Goal: Task Accomplishment & Management: Use online tool/utility

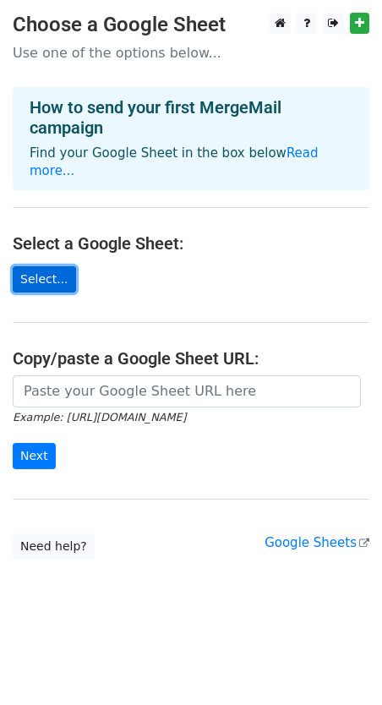
click at [51, 266] on link "Select..." at bounding box center [44, 279] width 63 height 26
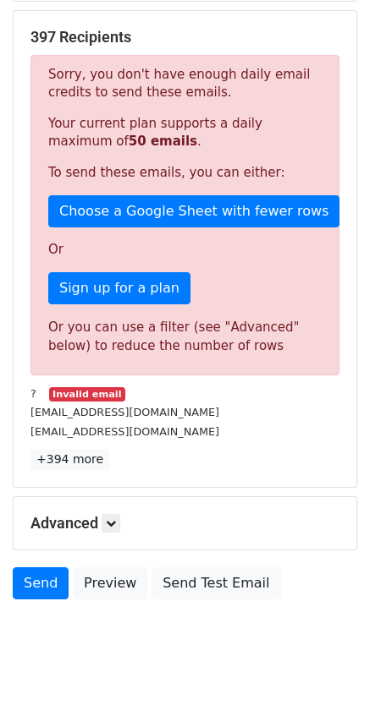
scroll to position [346, 0]
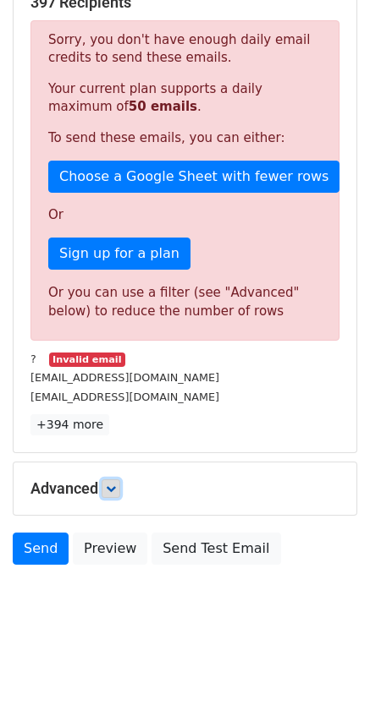
click at [110, 479] on link at bounding box center [110, 488] width 19 height 19
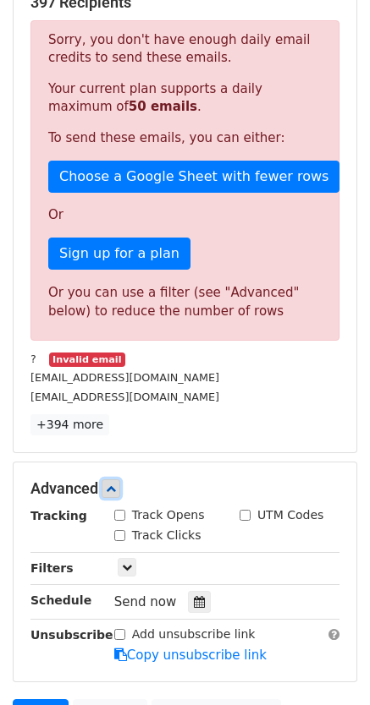
scroll to position [511, 0]
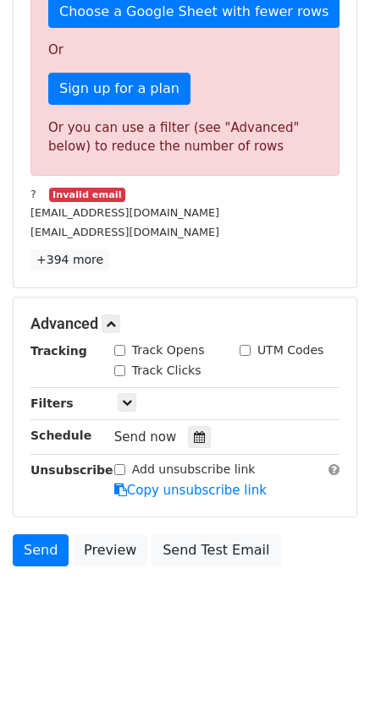
click at [117, 345] on input "Track Opens" at bounding box center [119, 350] width 11 height 11
checkbox input "true"
click at [123, 398] on icon at bounding box center [127, 402] width 10 height 10
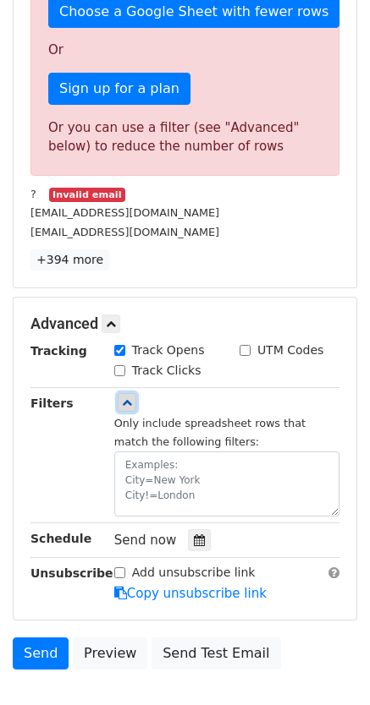
click at [123, 398] on icon at bounding box center [127, 402] width 10 height 10
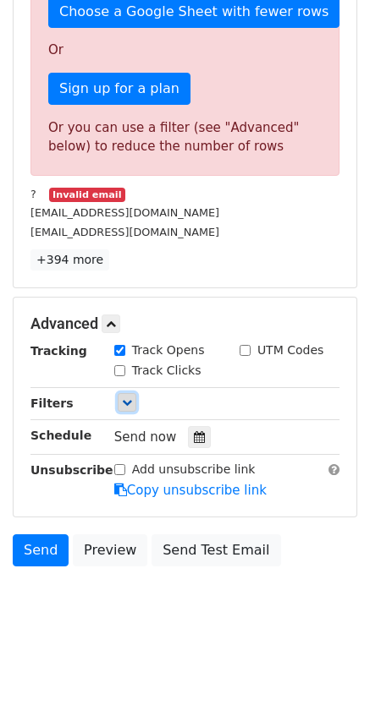
click at [126, 393] on link at bounding box center [127, 402] width 19 height 19
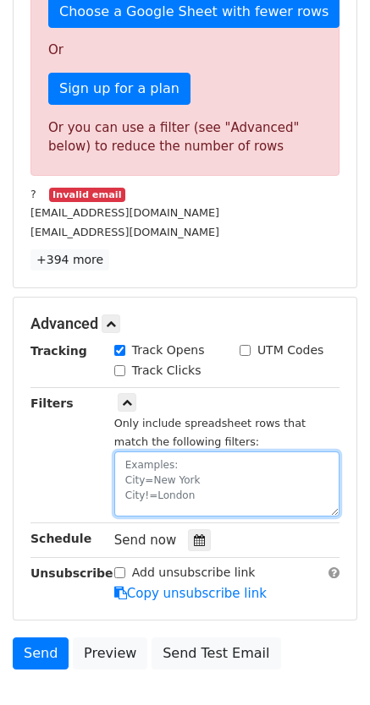
click at [157, 456] on textarea at bounding box center [226, 484] width 225 height 65
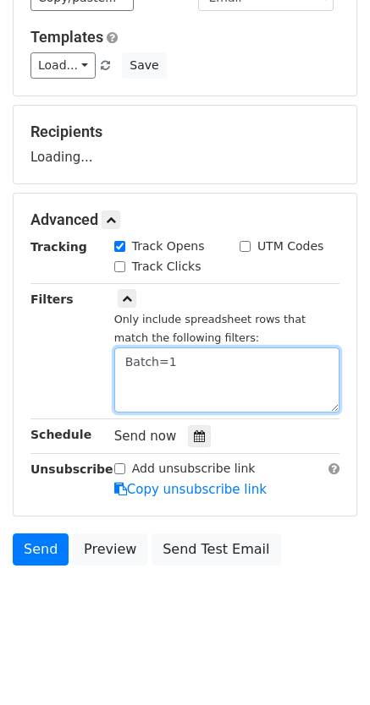
type textarea "Batch=1"
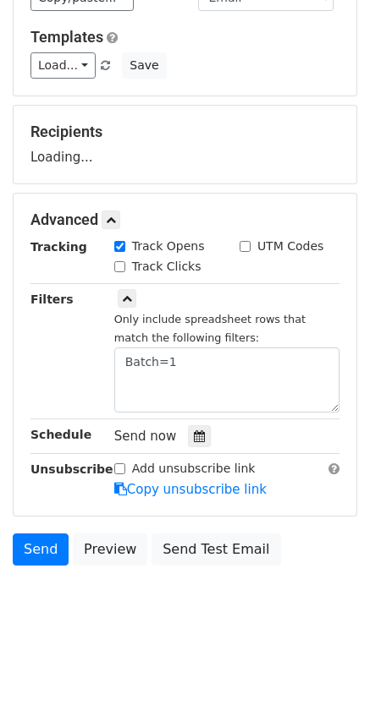
click at [92, 393] on div "Filters" at bounding box center [60, 351] width 84 height 123
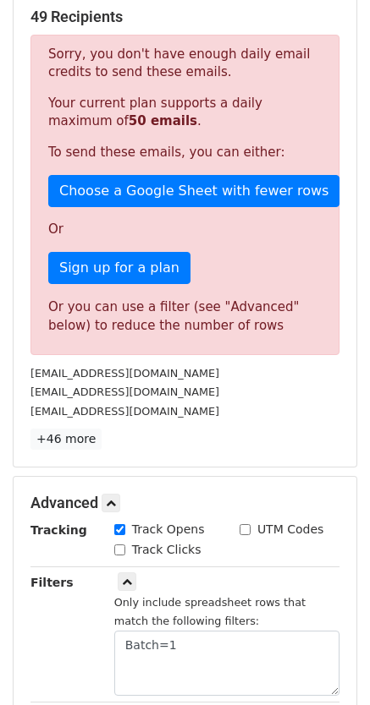
scroll to position [0, 0]
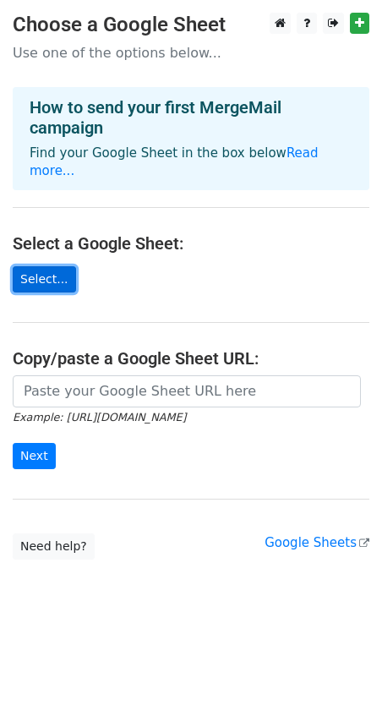
click at [47, 268] on link "Select..." at bounding box center [44, 279] width 63 height 26
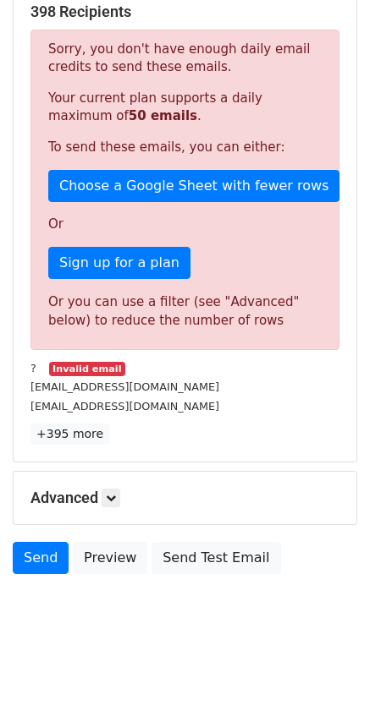
scroll to position [346, 0]
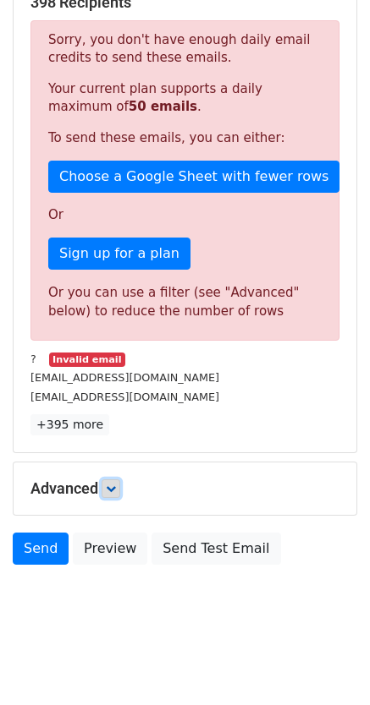
click at [116, 484] on icon at bounding box center [111, 489] width 10 height 10
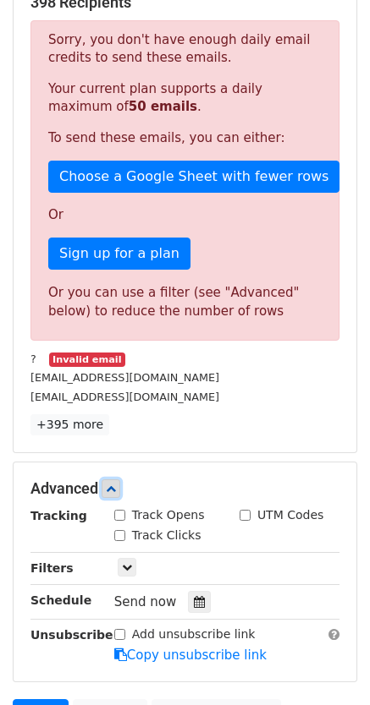
scroll to position [511, 0]
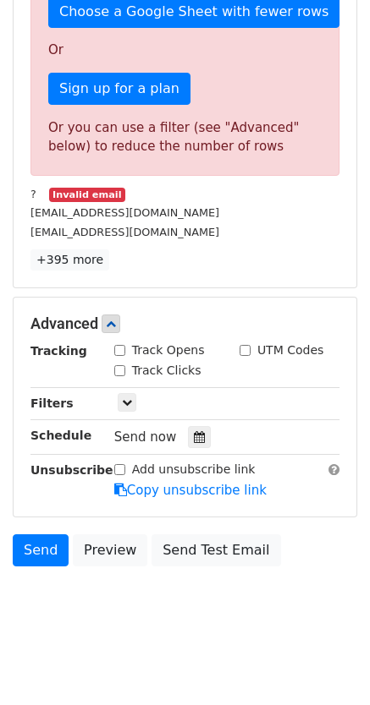
click at [122, 352] on input "Track Opens" at bounding box center [119, 350] width 11 height 11
checkbox input "true"
click at [118, 403] on link at bounding box center [127, 402] width 19 height 19
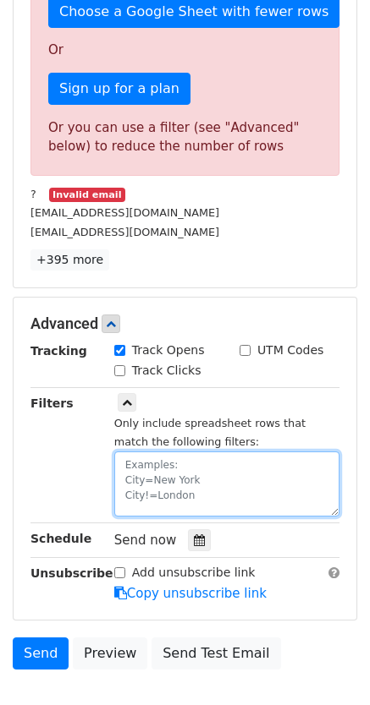
click at [140, 453] on textarea at bounding box center [226, 484] width 225 height 65
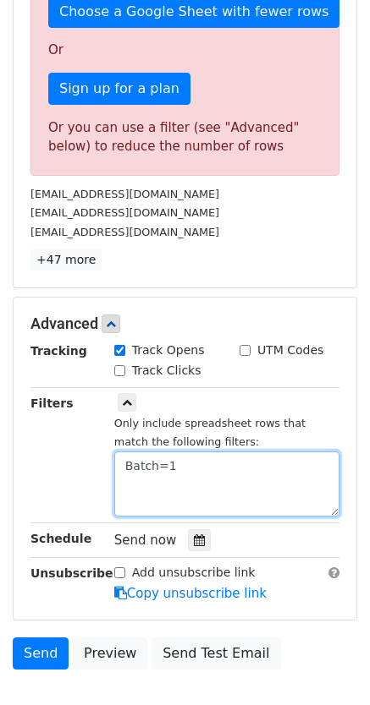
type textarea "Batch=1"
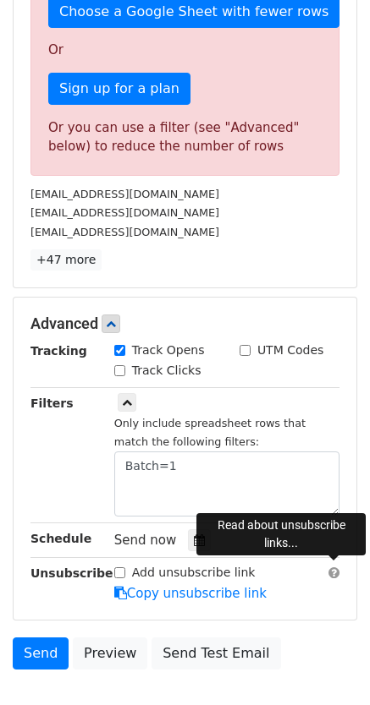
scroll to position [614, 0]
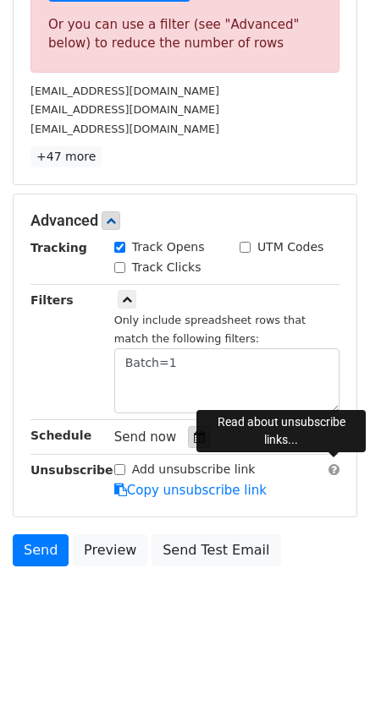
click at [194, 438] on icon at bounding box center [199, 437] width 11 height 12
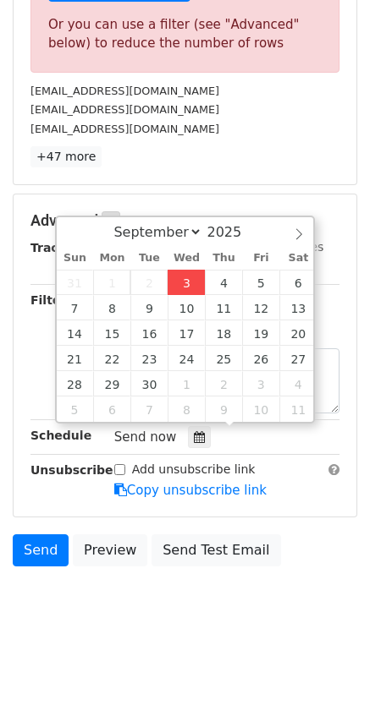
type input "2025-09-03 12:00"
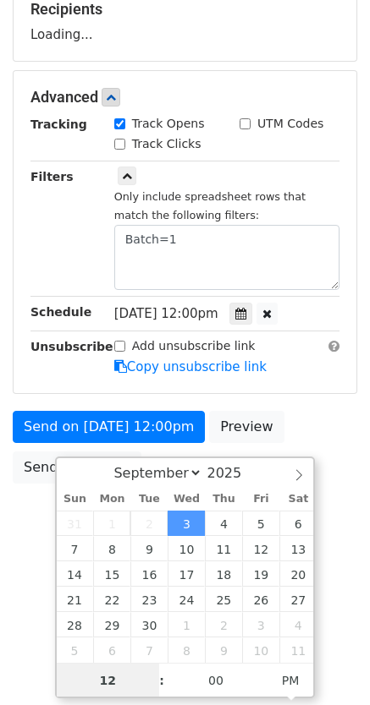
scroll to position [338, 0]
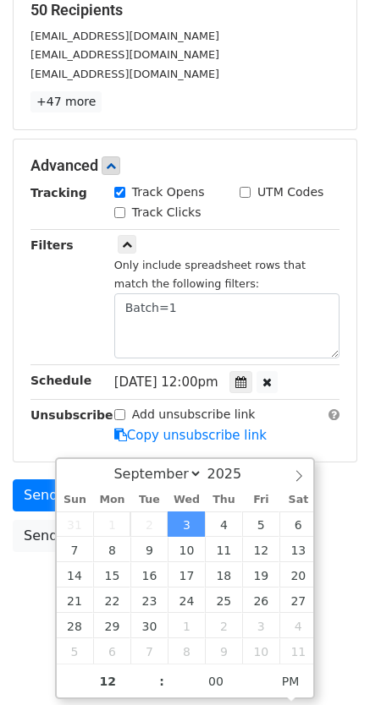
click at [218, 380] on span "Wed, Sep 3, 12:00pm" at bounding box center [166, 382] width 104 height 15
click at [202, 380] on span "Wed, Sep 3, 12:00pm" at bounding box center [166, 382] width 104 height 15
click at [246, 376] on icon at bounding box center [240, 382] width 11 height 12
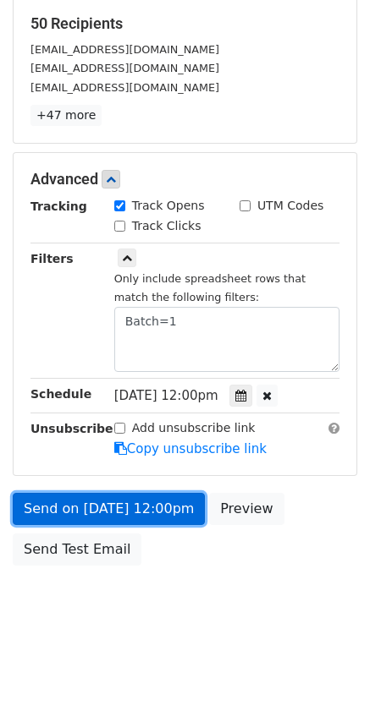
click at [145, 501] on link "Send on Sep 3 at 12:00pm" at bounding box center [109, 509] width 192 height 32
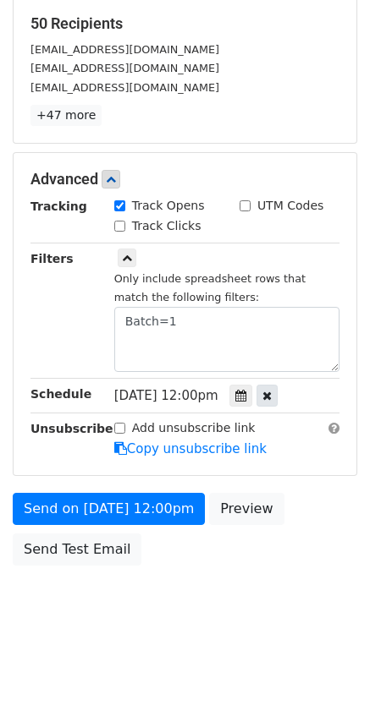
click at [271, 390] on icon at bounding box center [266, 396] width 9 height 12
type input "01"
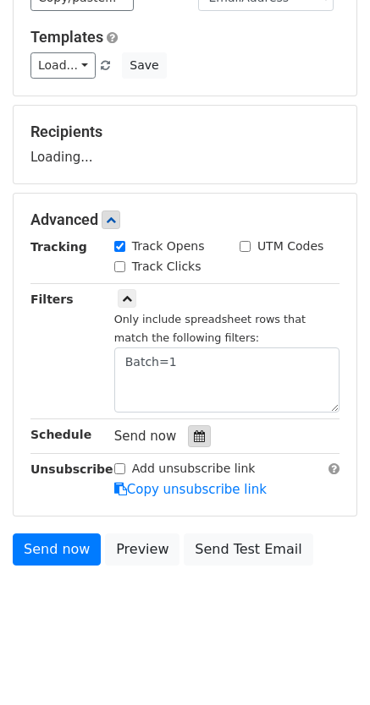
click at [194, 430] on icon at bounding box center [199, 436] width 11 height 12
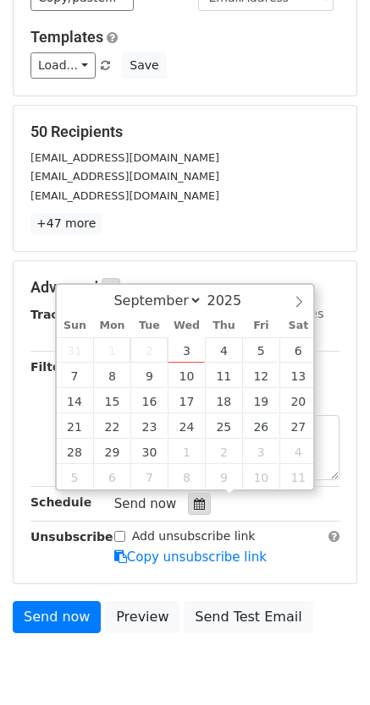
scroll to position [284, 0]
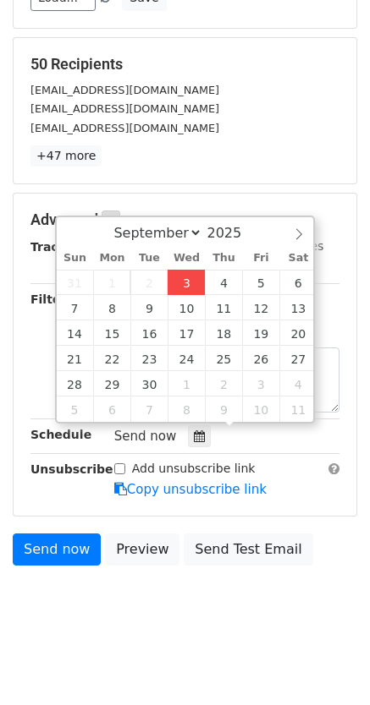
type input "2025-09-03 01:39"
type input "39"
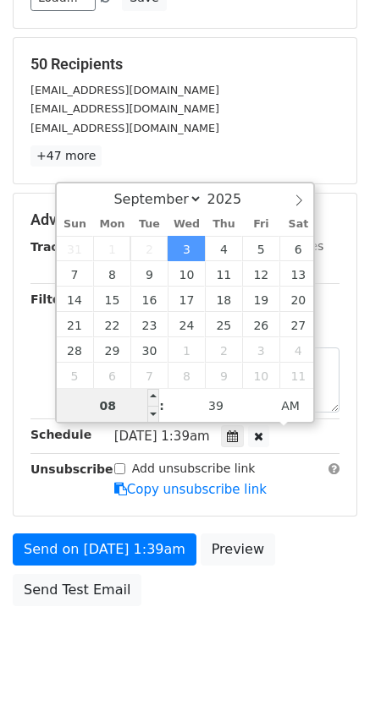
type input "08"
type input "2025-09-03 08:39"
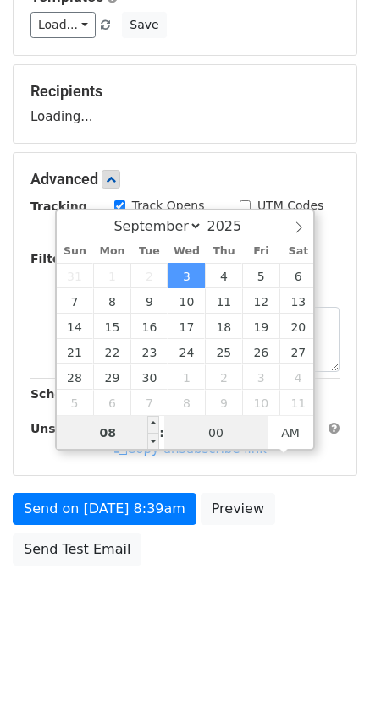
type input "00"
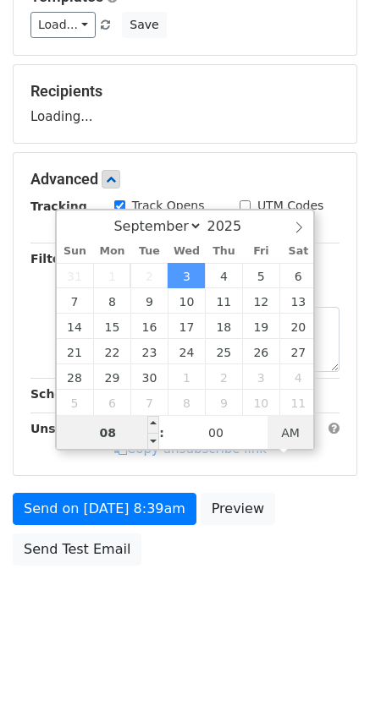
type input "2025-09-03 08:00"
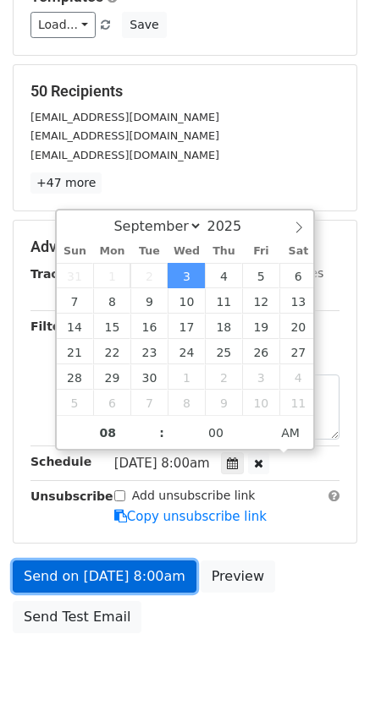
click at [130, 568] on link "Send on Sep 3 at 8:00am" at bounding box center [105, 577] width 184 height 32
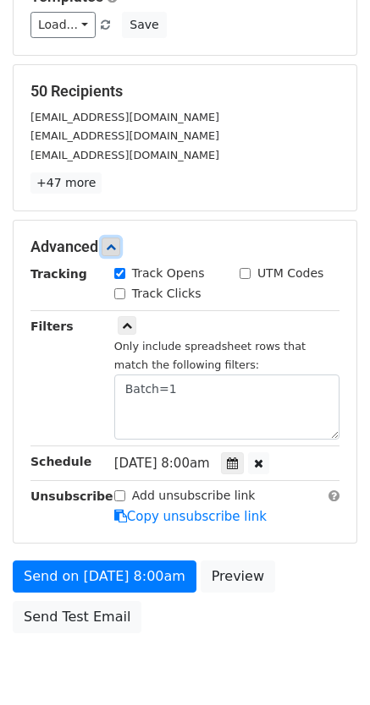
click at [113, 242] on icon at bounding box center [111, 247] width 10 height 10
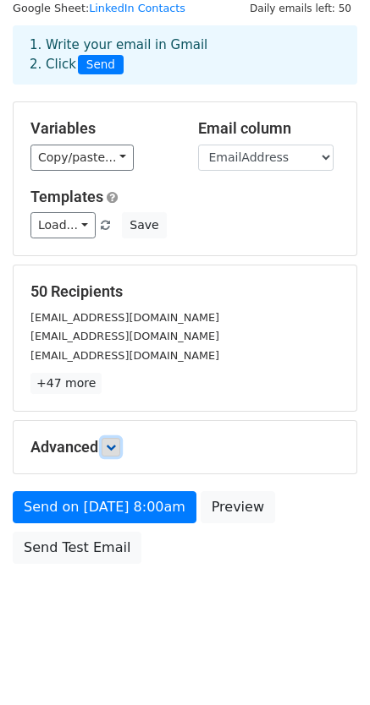
scroll to position [0, 0]
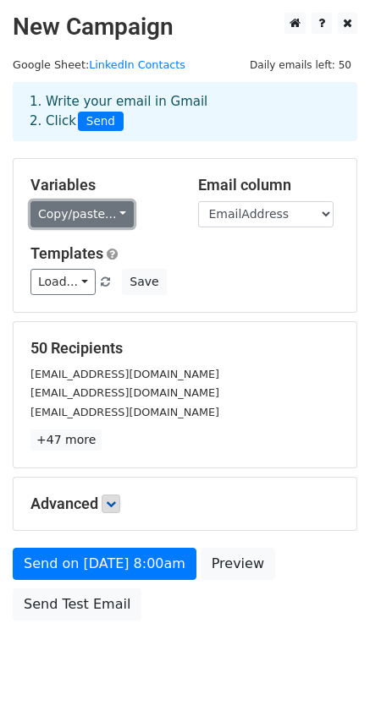
click at [93, 211] on link "Copy/paste..." at bounding box center [81, 214] width 103 height 26
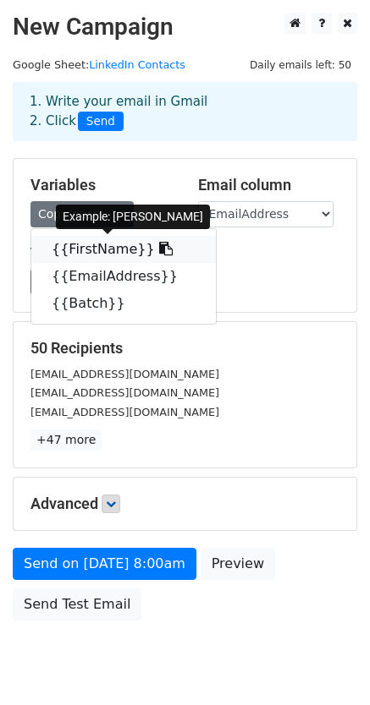
click at [90, 248] on link "{{FirstName}}" at bounding box center [123, 249] width 184 height 27
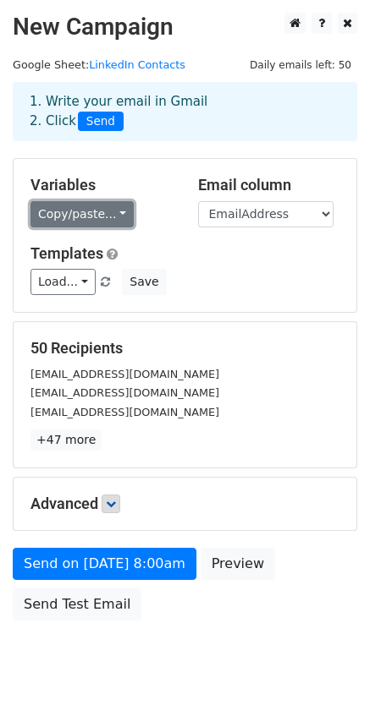
click at [71, 219] on link "Copy/paste..." at bounding box center [81, 214] width 103 height 26
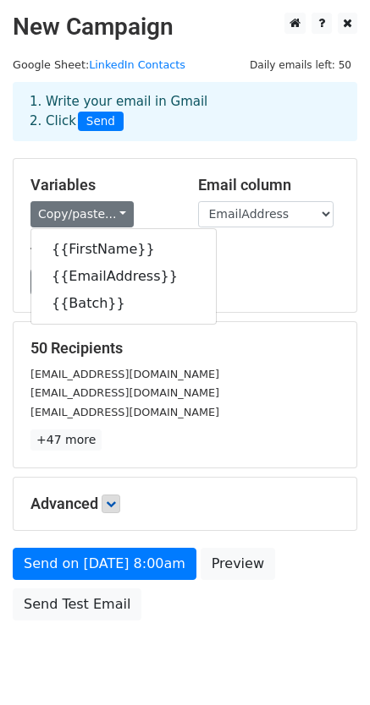
click at [230, 276] on div "Load... No templates saved Save" at bounding box center [185, 282] width 334 height 26
